Goal: Submit feedback/report problem: Submit feedback/report problem

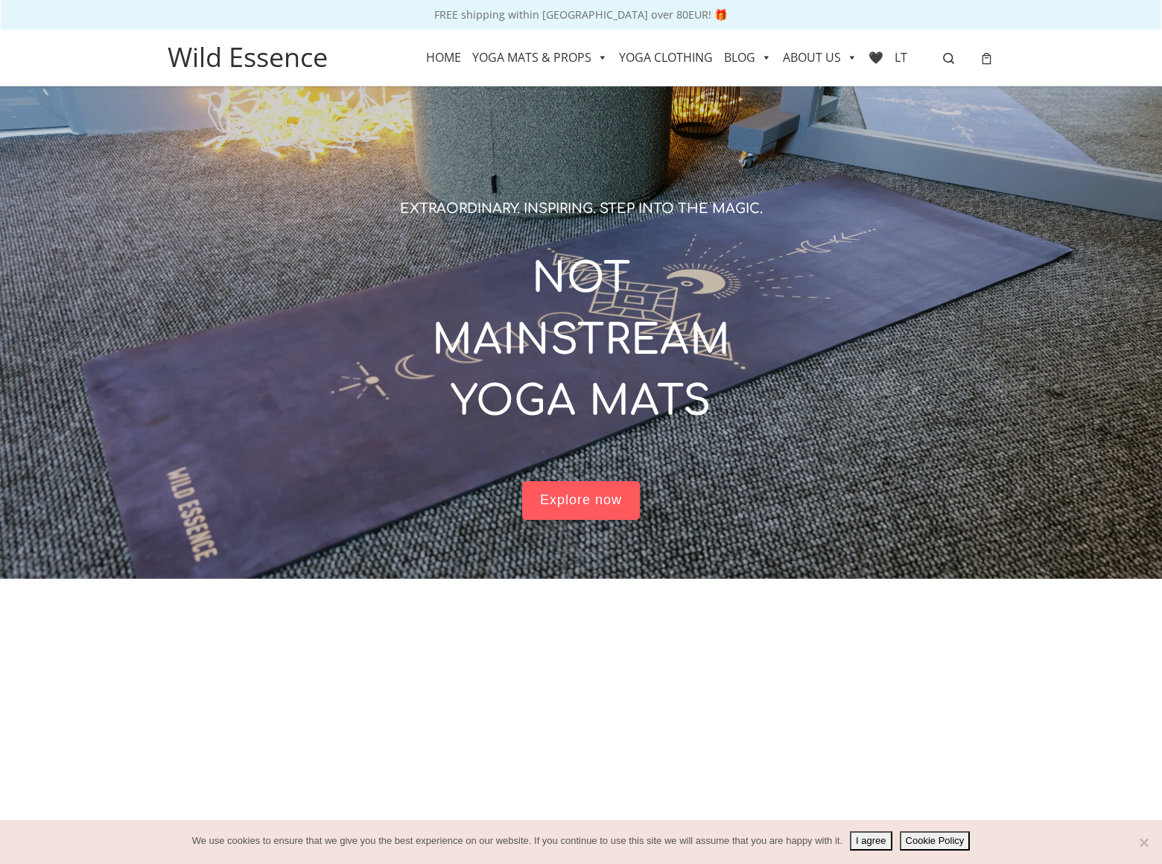
scroll to position [2850, 0]
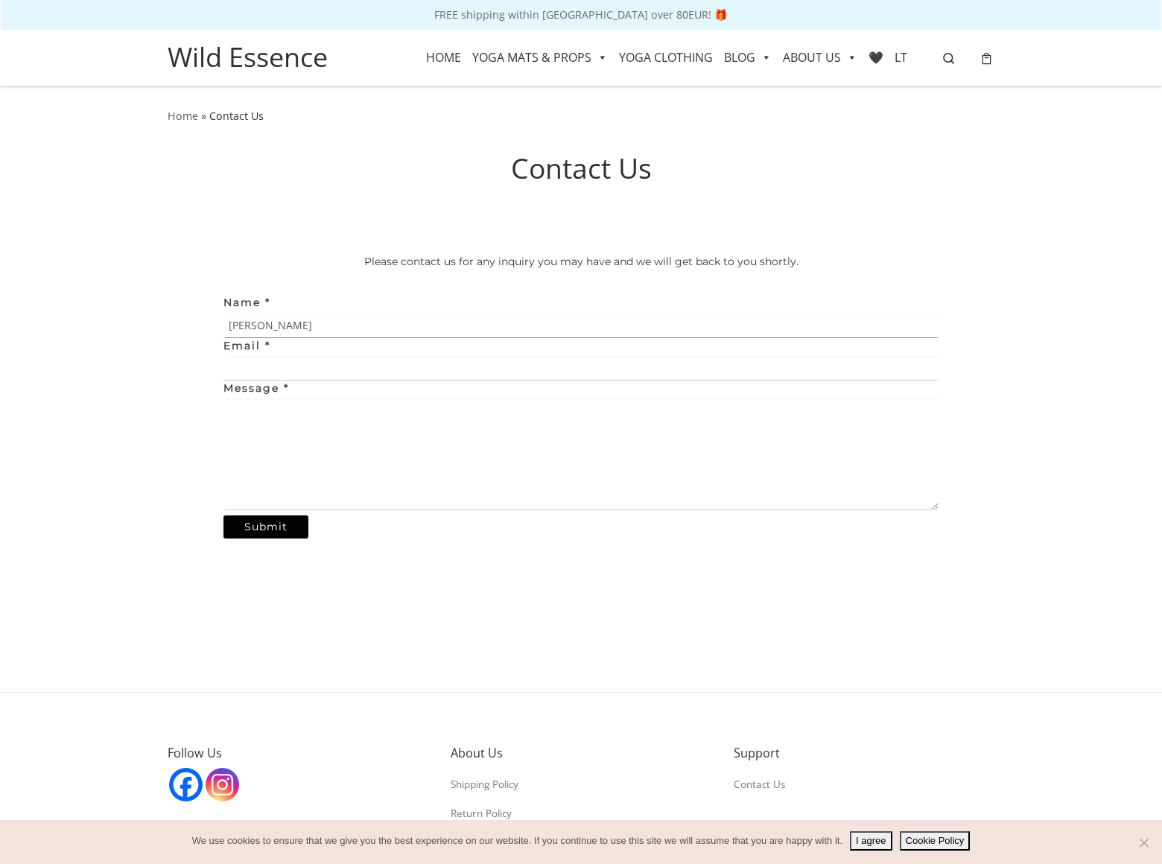
type input "Gary Miller"
type input "gary-miller@dominatingkeywords.com"
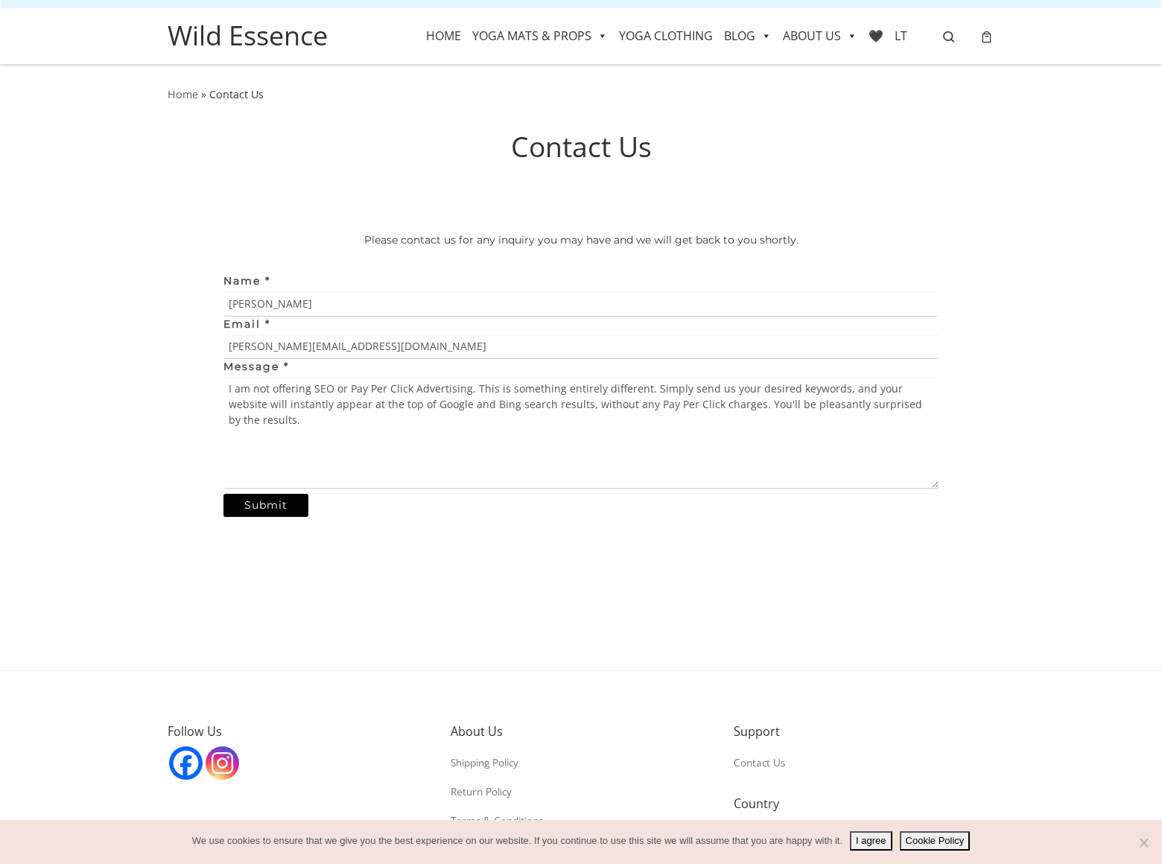
type textarea "I am not offering SEO or Pay Per Click Advertising. This is something entirely …"
click at [265, 505] on input "Submit" at bounding box center [265, 506] width 85 height 24
